Goal: Navigation & Orientation: Find specific page/section

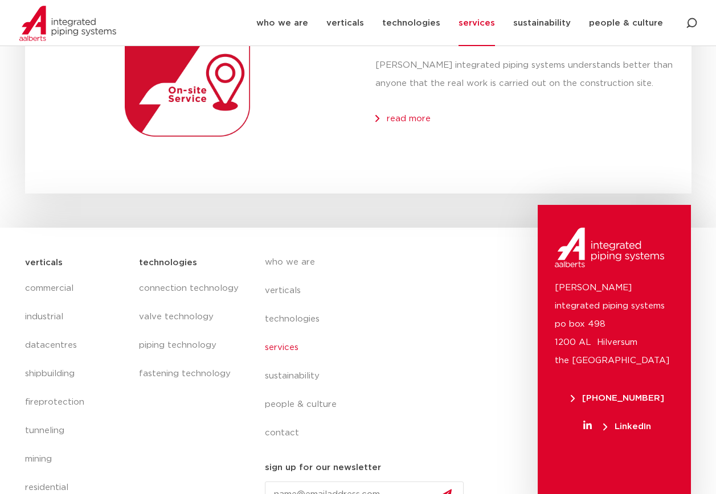
scroll to position [1624, 0]
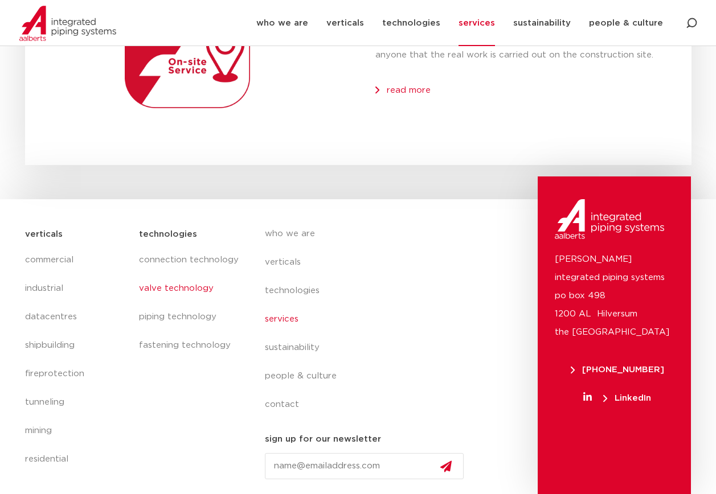
click at [173, 285] on link "valve technology" at bounding box center [190, 288] width 102 height 28
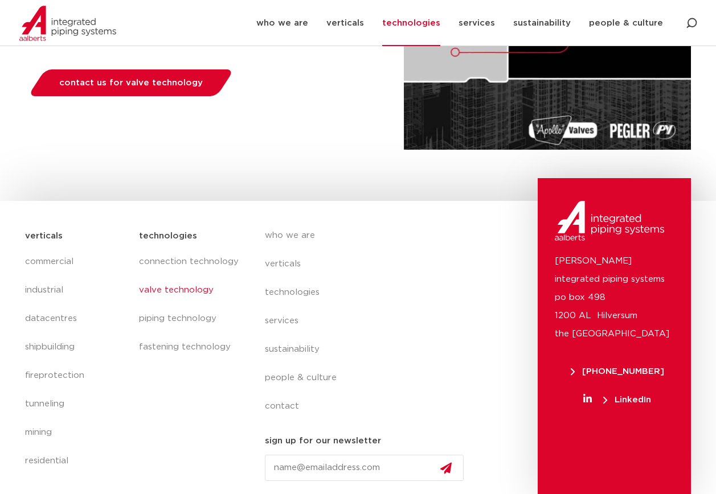
scroll to position [265, 0]
